Goal: Navigation & Orientation: Understand site structure

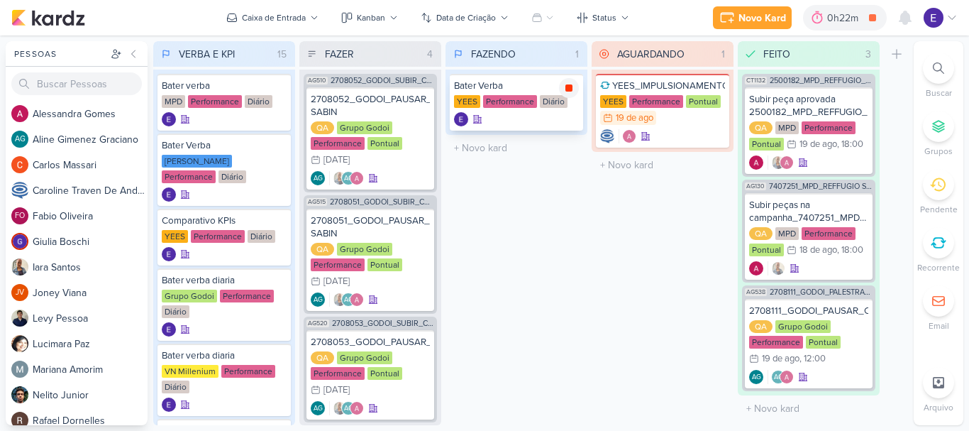
click at [570, 89] on icon at bounding box center [568, 87] width 7 height 7
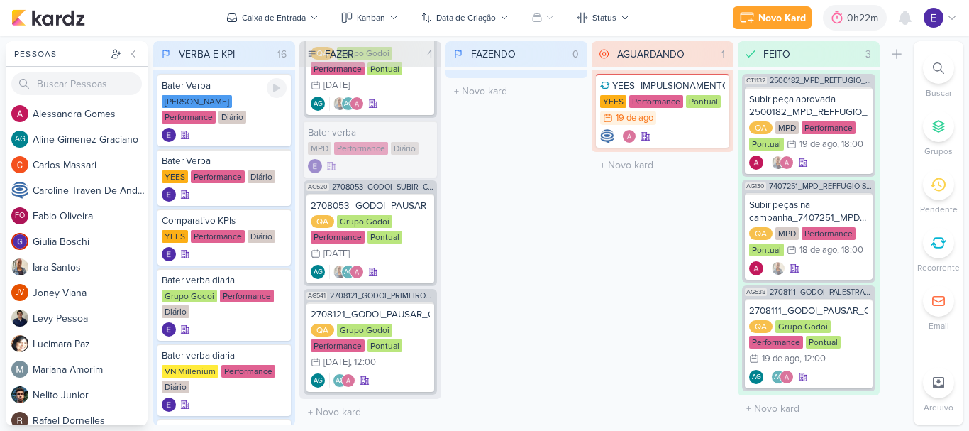
scroll to position [142, 0]
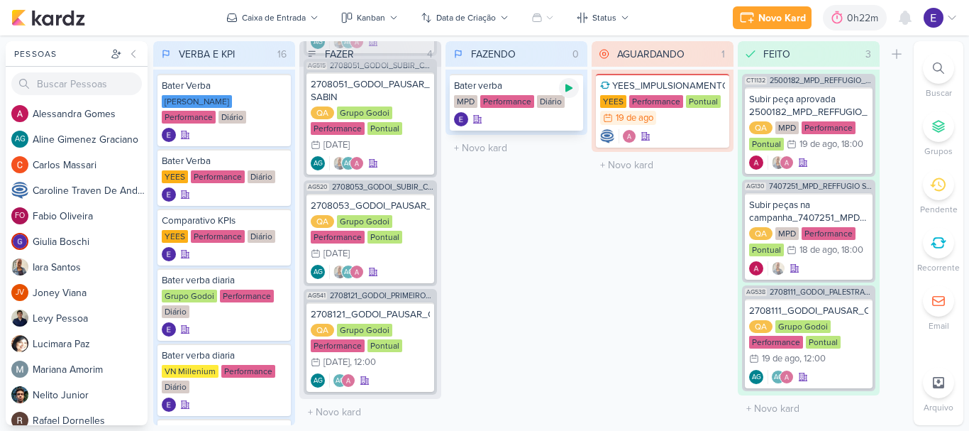
click at [575, 91] on div at bounding box center [569, 88] width 20 height 20
click at [570, 88] on icon at bounding box center [568, 87] width 7 height 7
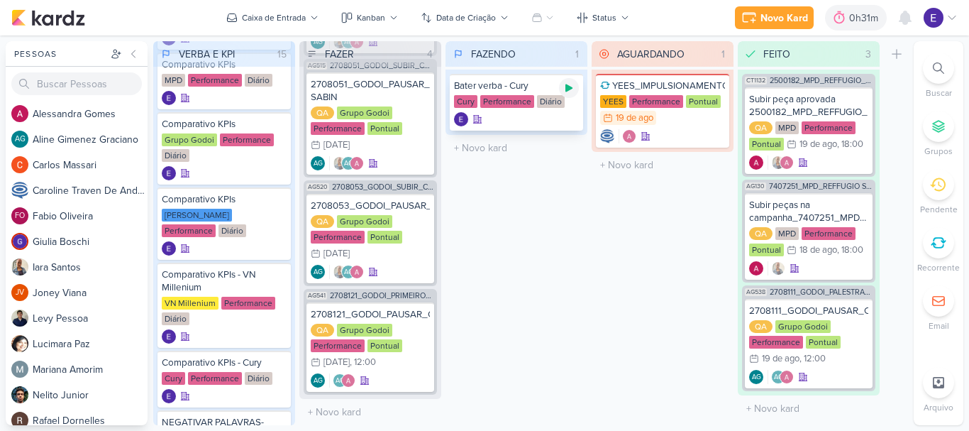
click at [561, 89] on div at bounding box center [569, 88] width 20 height 20
click at [572, 86] on icon at bounding box center [568, 87] width 7 height 7
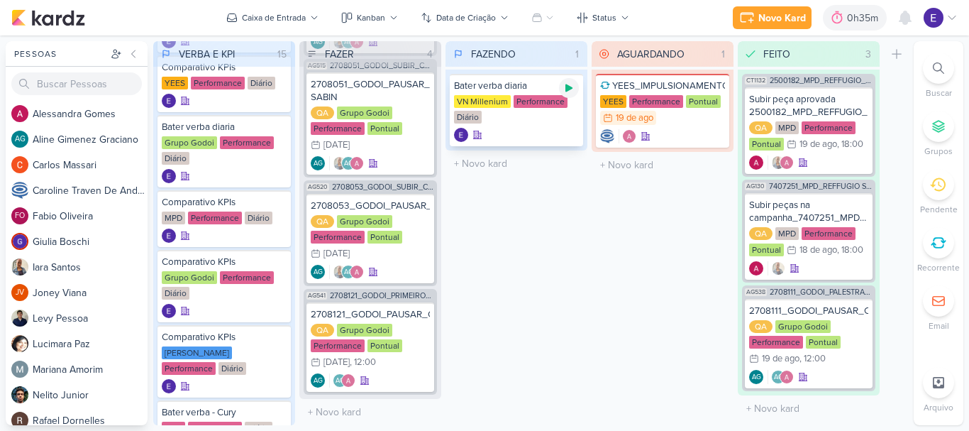
click at [565, 89] on icon at bounding box center [568, 87] width 11 height 11
click at [568, 91] on icon at bounding box center [568, 87] width 7 height 7
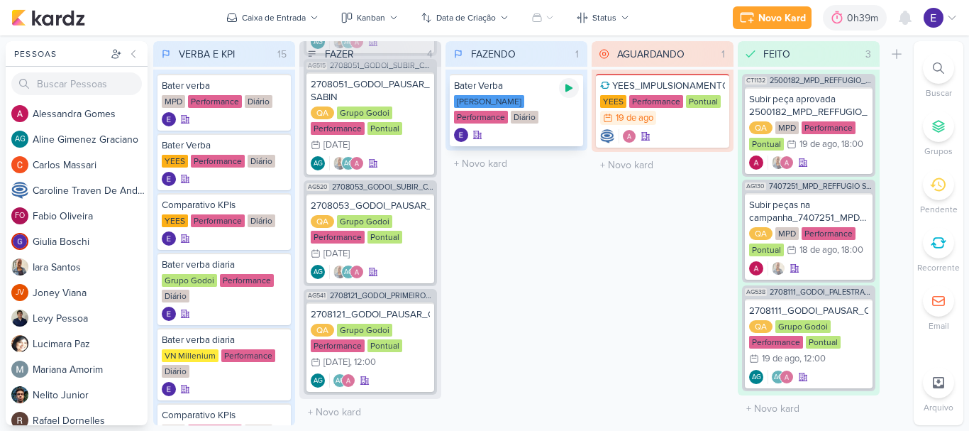
click at [572, 89] on icon at bounding box center [568, 87] width 11 height 11
click at [572, 89] on icon at bounding box center [568, 87] width 7 height 7
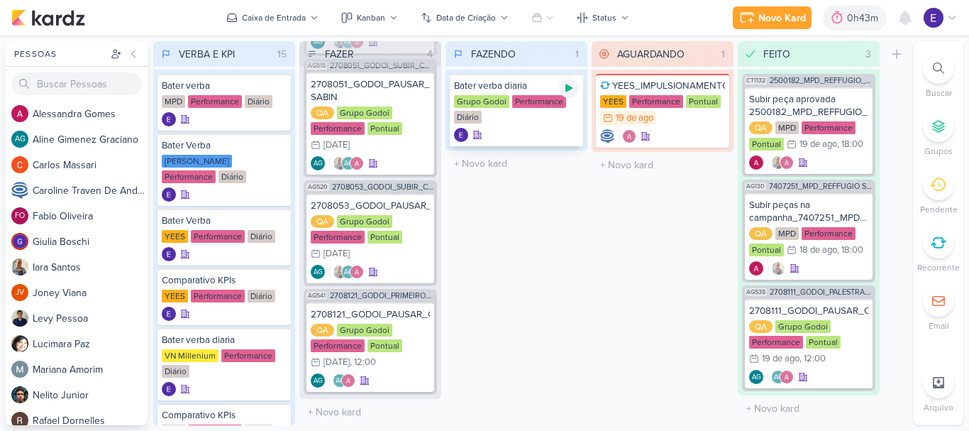
click at [565, 85] on icon at bounding box center [568, 87] width 11 height 11
